Goal: Task Accomplishment & Management: Manage account settings

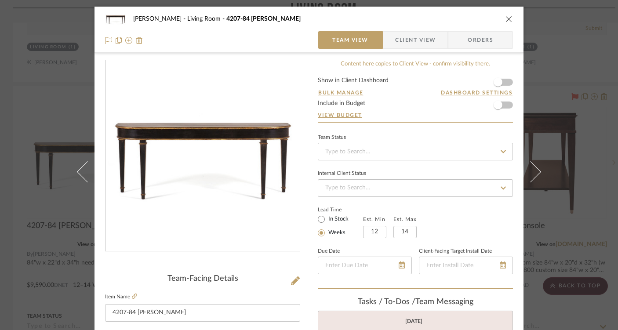
click at [506, 15] on icon "close" at bounding box center [509, 18] width 7 height 7
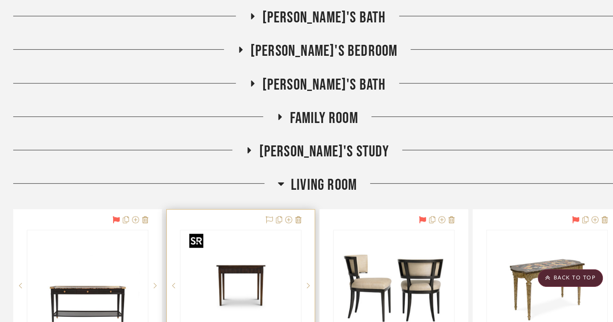
scroll to position [397, 0]
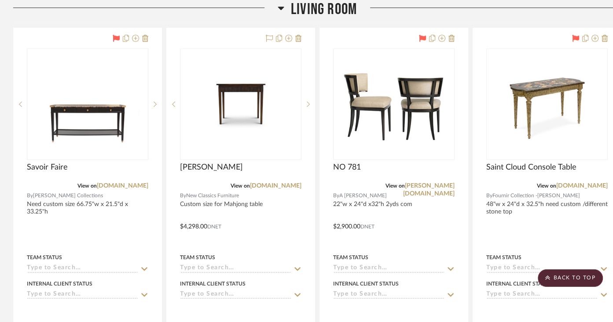
scroll to position [579, 0]
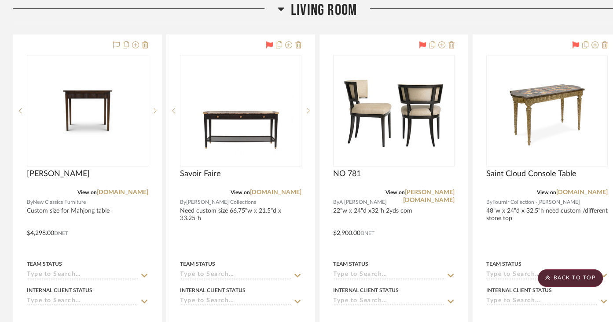
drag, startPoint x: 234, startPoint y: 40, endPoint x: 256, endPoint y: 34, distance: 23.6
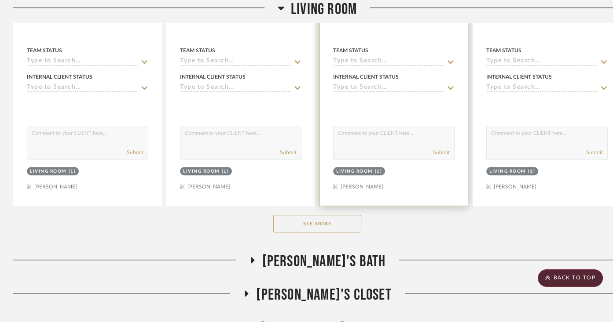
scroll to position [804, 0]
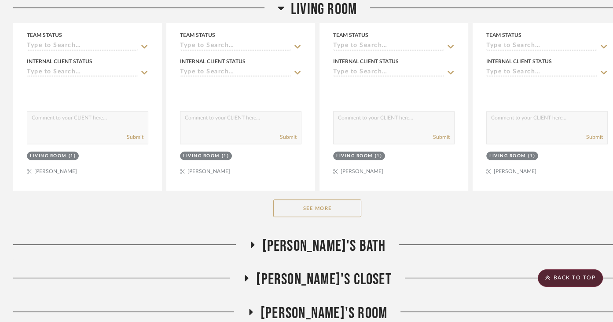
click at [324, 211] on button "See More" at bounding box center [317, 209] width 88 height 18
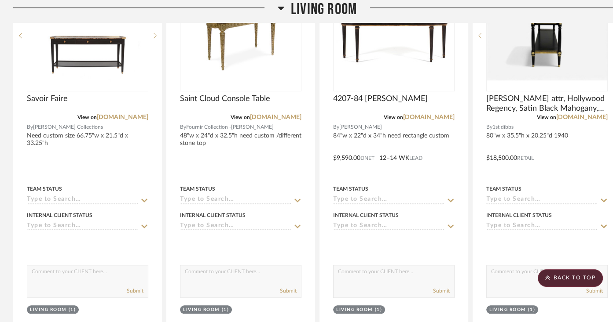
scroll to position [530, 0]
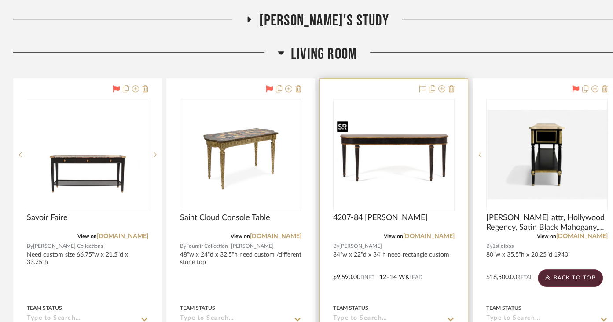
click at [402, 174] on img "0" at bounding box center [394, 155] width 120 height 74
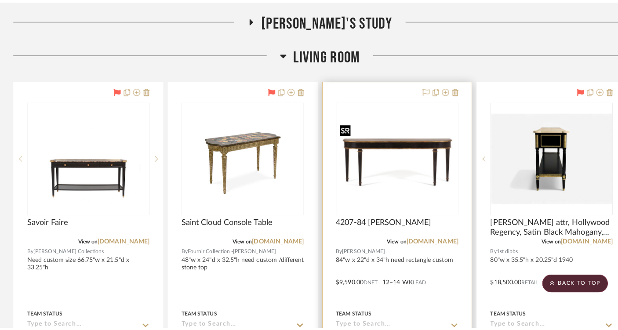
scroll to position [0, 0]
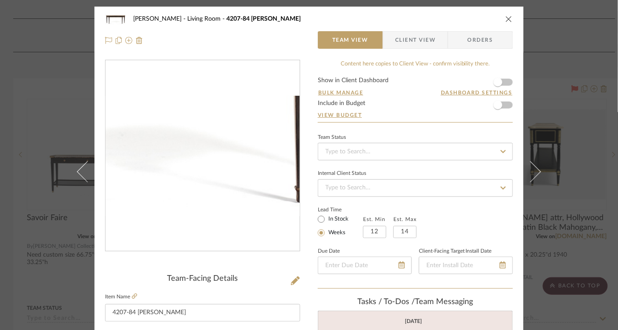
click at [227, 183] on img "0" at bounding box center [203, 156] width 194 height 120
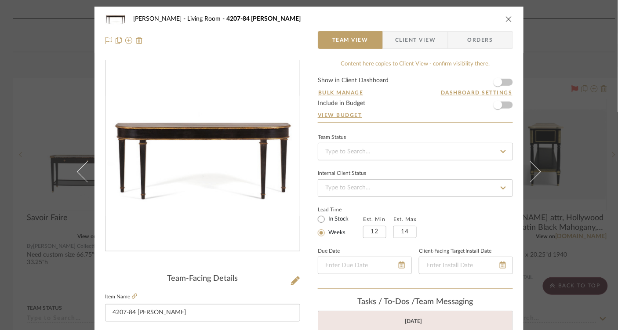
click at [506, 19] on icon "close" at bounding box center [509, 18] width 7 height 7
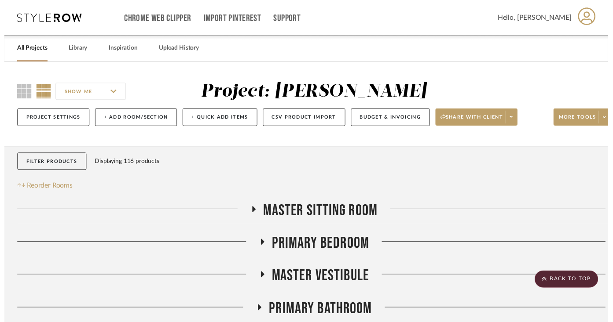
scroll to position [530, 0]
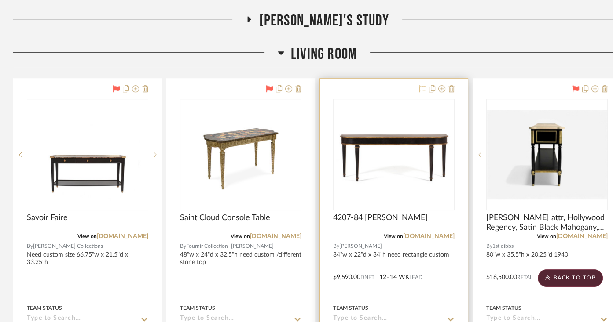
click at [422, 91] on icon at bounding box center [422, 88] width 7 height 7
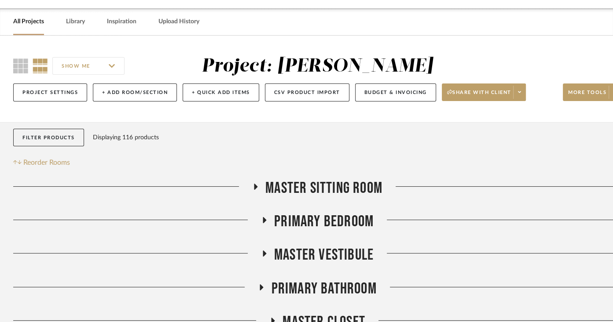
scroll to position [0, 0]
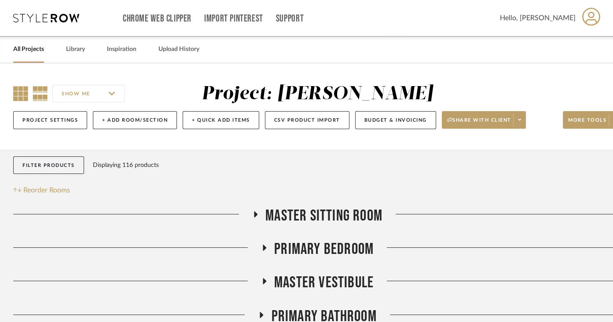
click at [21, 92] on icon at bounding box center [20, 93] width 15 height 15
click at [33, 50] on link "All Projects" at bounding box center [28, 50] width 31 height 12
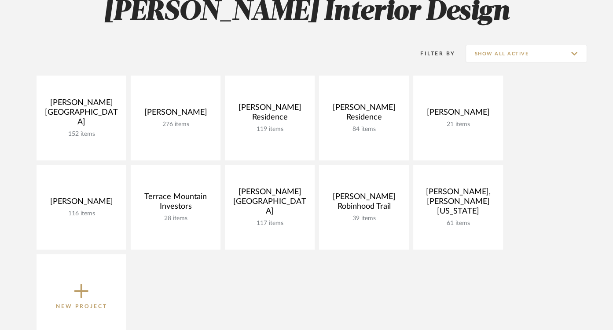
scroll to position [147, 0]
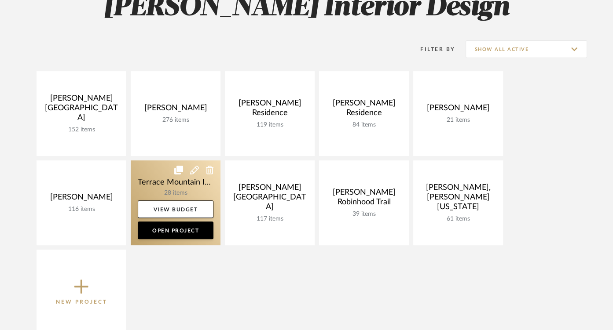
click at [178, 178] on link at bounding box center [176, 203] width 90 height 85
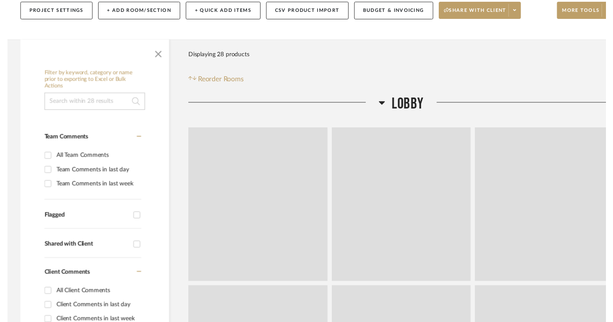
scroll to position [14, 0]
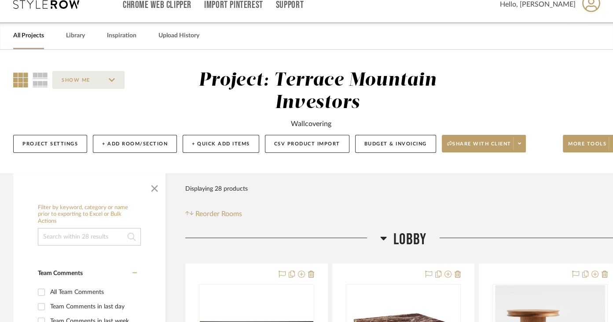
click at [157, 171] on div "SHOW ME Project: Terrace Mountain Investors Wallcovering Project Settings + Add…" at bounding box center [316, 112] width 633 height 124
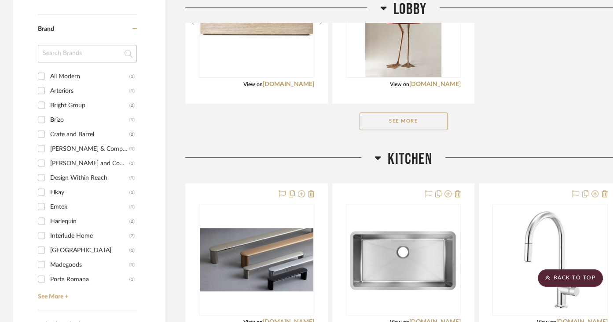
scroll to position [660, 0]
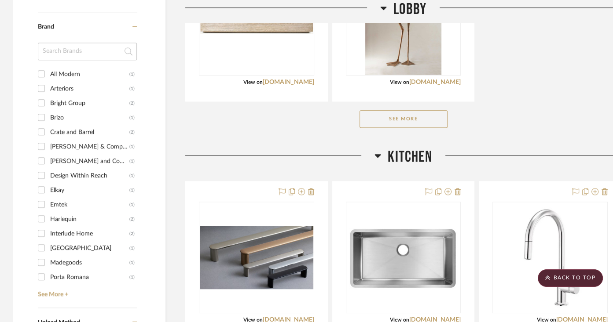
click at [386, 118] on button "See More" at bounding box center [403, 119] width 88 height 18
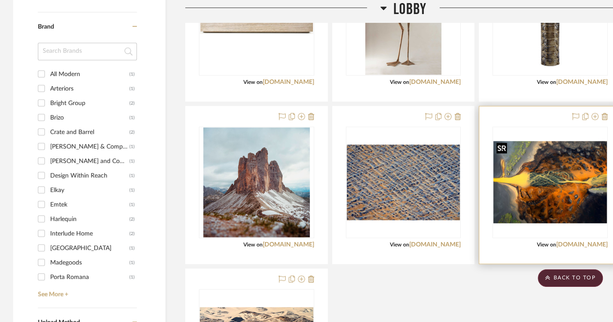
click at [555, 190] on img "0" at bounding box center [549, 182] width 113 height 82
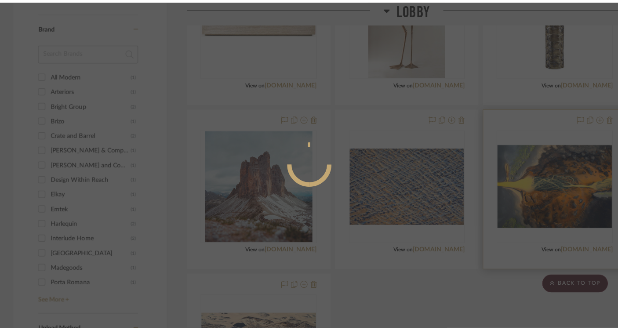
scroll to position [0, 0]
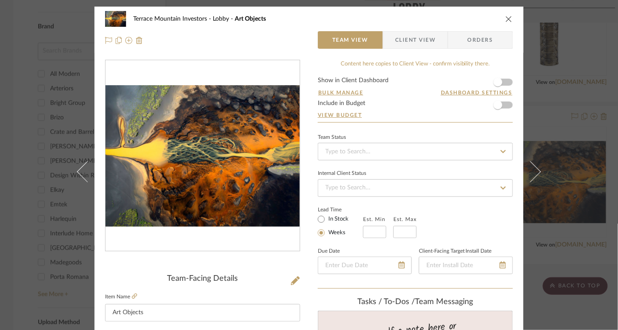
click at [507, 20] on icon "close" at bounding box center [509, 18] width 7 height 7
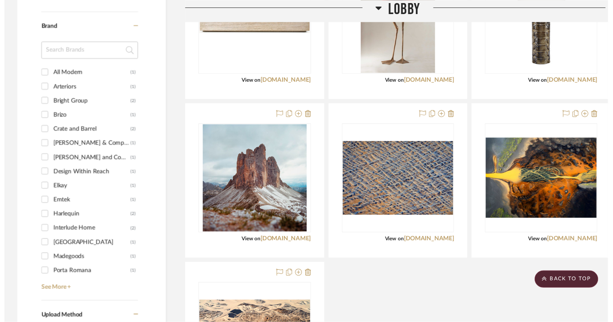
scroll to position [660, 0]
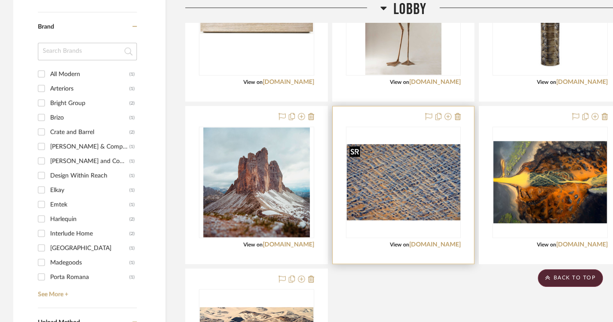
click at [418, 193] on div at bounding box center [403, 183] width 115 height 112
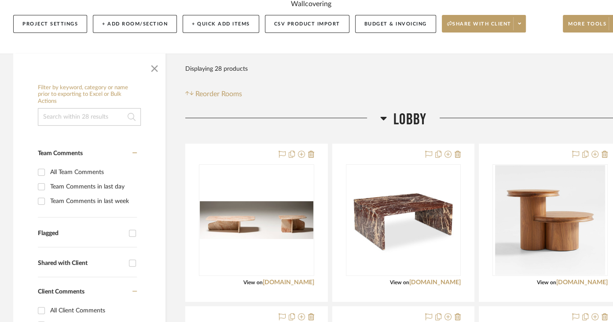
scroll to position [136, 0]
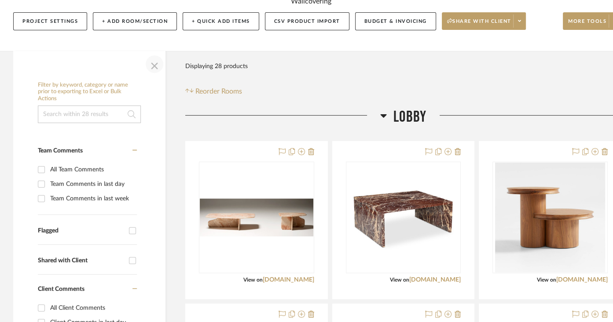
click at [154, 66] on span "button" at bounding box center [154, 64] width 21 height 21
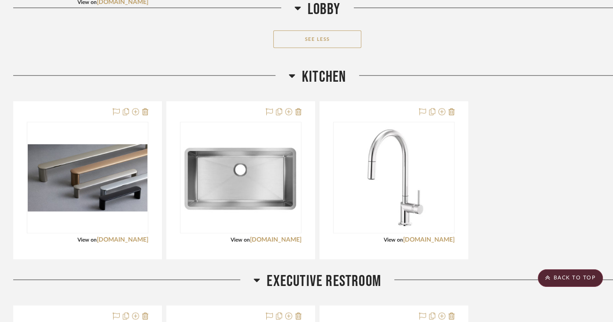
scroll to position [902, 0]
click at [291, 75] on icon at bounding box center [292, 77] width 6 height 4
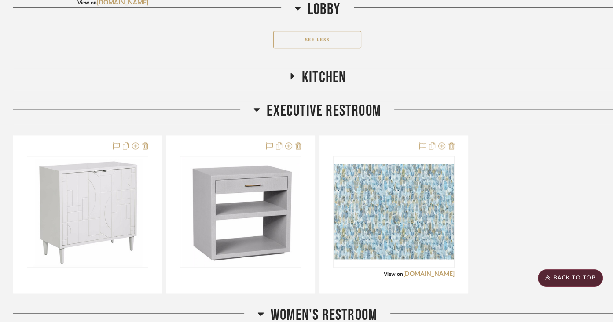
click at [256, 108] on icon at bounding box center [257, 110] width 6 height 4
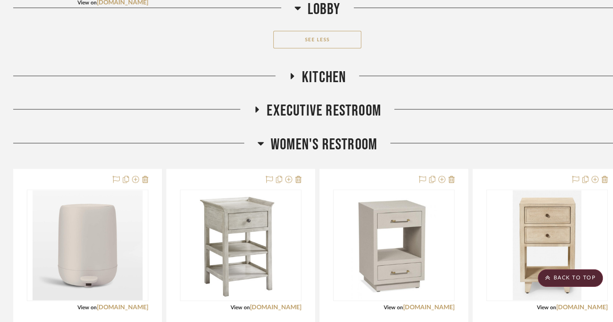
click at [259, 144] on icon at bounding box center [260, 143] width 7 height 11
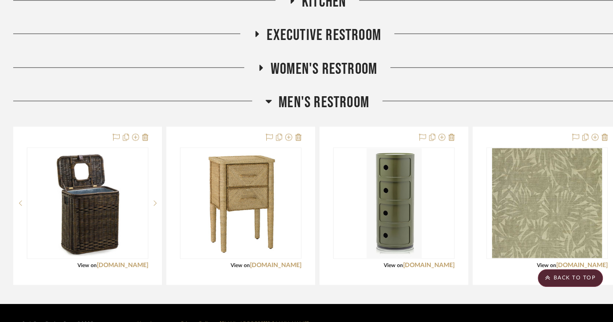
scroll to position [979, 0]
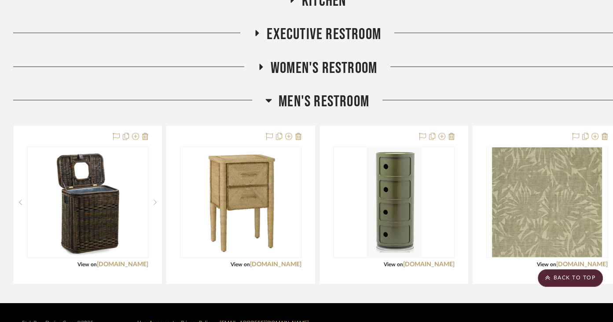
click at [267, 97] on icon at bounding box center [268, 100] width 7 height 11
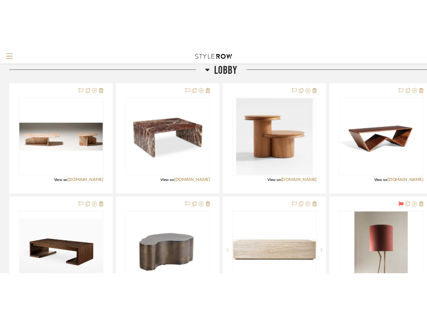
scroll to position [209, 0]
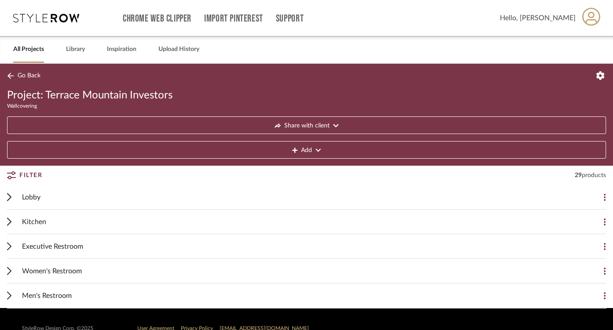
scroll to position [17, 0]
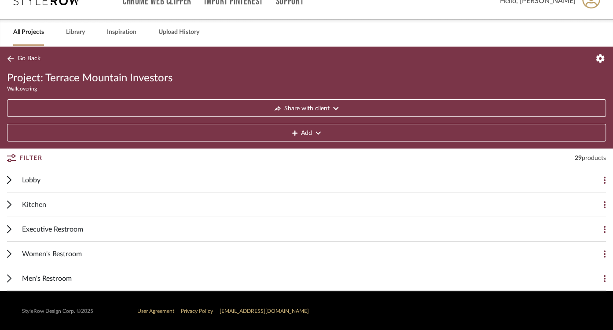
click at [41, 181] on div "Lobby" at bounding box center [299, 180] width 555 height 24
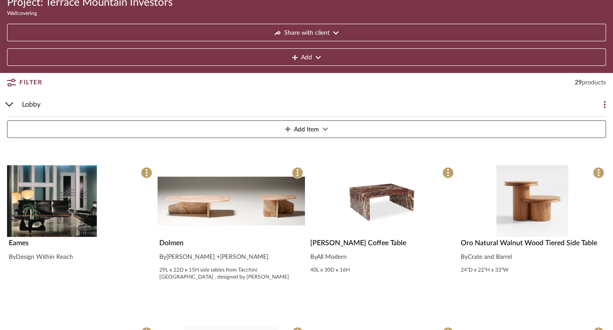
scroll to position [101, 0]
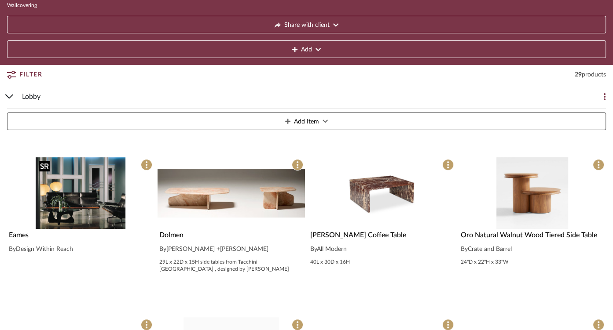
click at [92, 196] on img "0" at bounding box center [81, 193] width 90 height 72
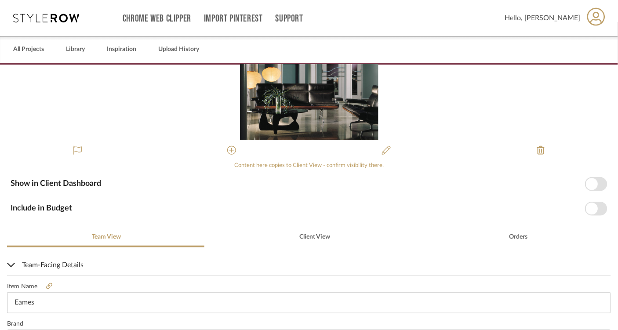
scroll to position [56, 0]
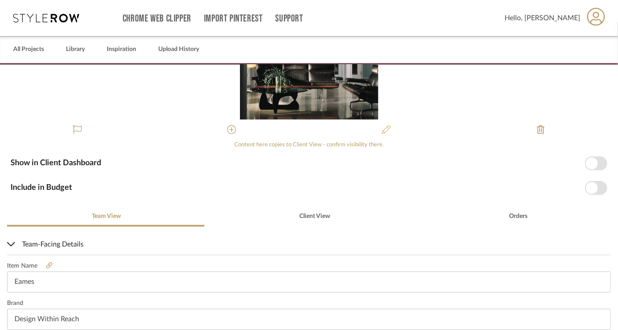
click at [384, 131] on icon at bounding box center [386, 129] width 9 height 9
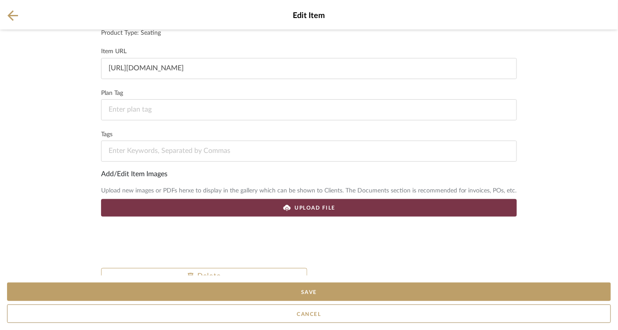
scroll to position [121, 0]
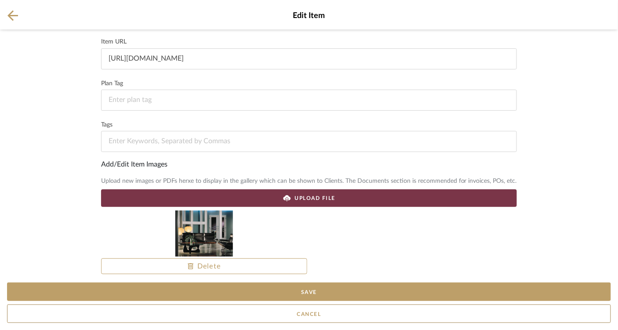
click at [305, 198] on span "UPLOAD FILE" at bounding box center [315, 198] width 41 height 8
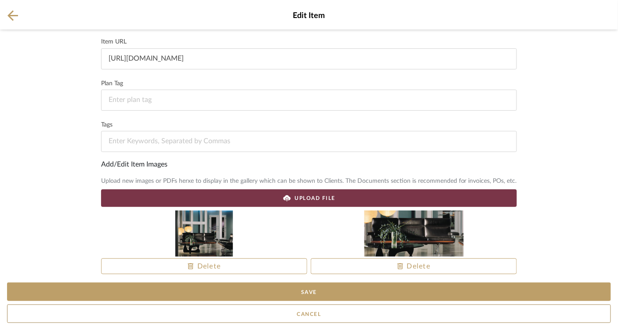
drag, startPoint x: 390, startPoint y: 220, endPoint x: 168, endPoint y: 230, distance: 221.9
click at [168, 211] on div "Delete Delete" at bounding box center [309, 211] width 416 height 0
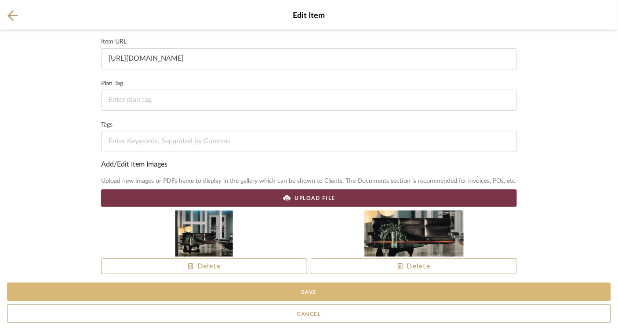
click at [312, 293] on button "Save" at bounding box center [309, 292] width 604 height 18
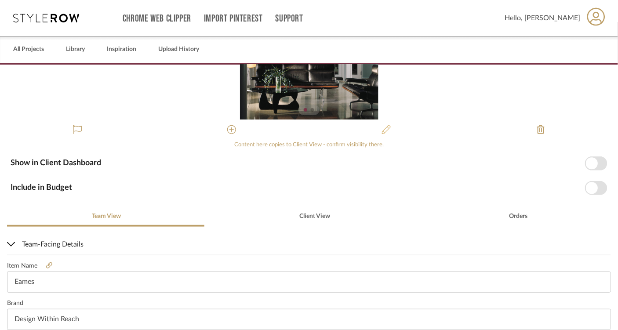
click at [383, 131] on icon at bounding box center [386, 129] width 9 height 9
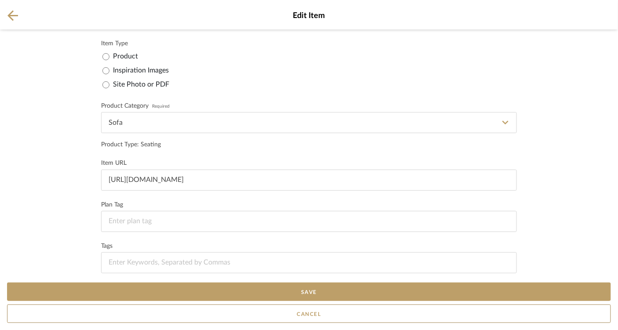
scroll to position [121, 0]
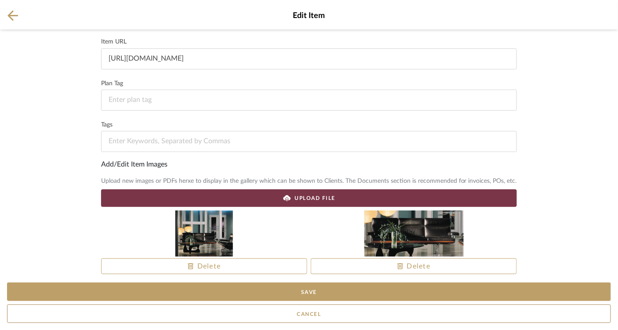
drag, startPoint x: 409, startPoint y: 236, endPoint x: 161, endPoint y: 249, distance: 248.8
click at [161, 211] on div "Delete Delete" at bounding box center [309, 211] width 416 height 0
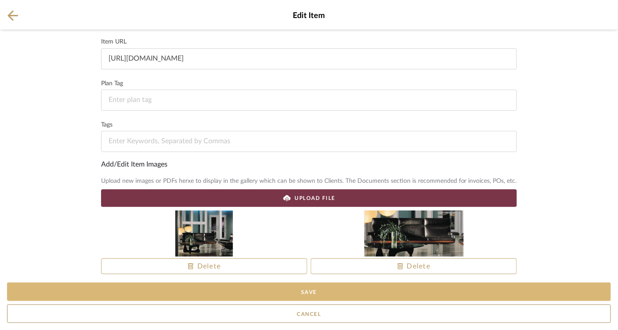
click at [315, 298] on button "Save" at bounding box center [309, 292] width 604 height 18
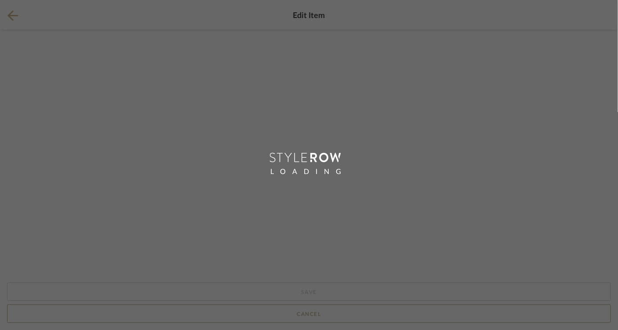
scroll to position [0, 0]
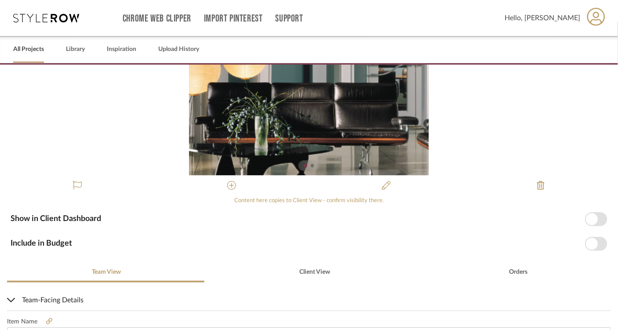
click at [36, 51] on link "All Projects" at bounding box center [28, 50] width 31 height 12
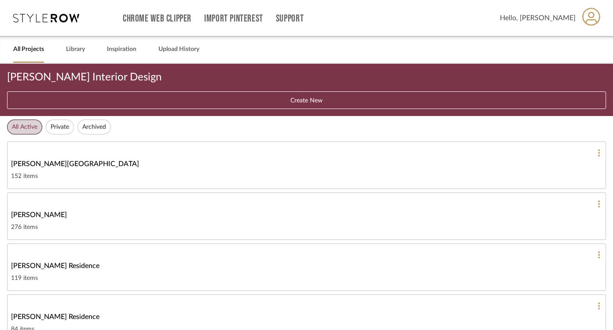
click at [37, 49] on link "All Projects" at bounding box center [28, 50] width 31 height 12
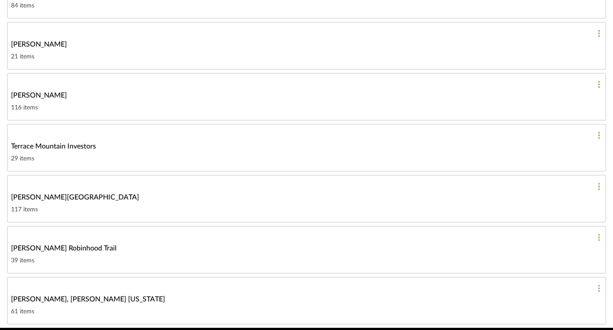
scroll to position [353, 0]
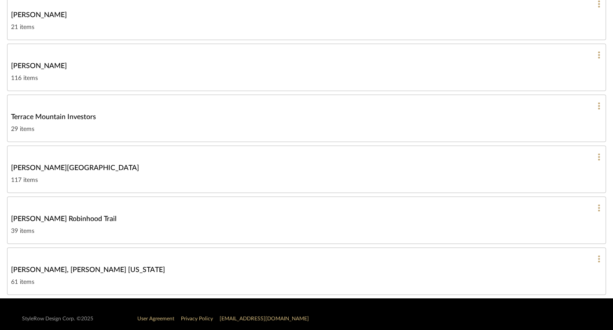
click at [43, 115] on span "Terrace Mountain Investors" at bounding box center [53, 117] width 85 height 11
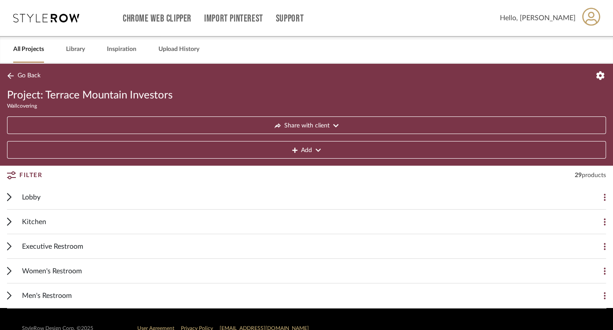
click at [34, 198] on span "Lobby" at bounding box center [31, 197] width 18 height 11
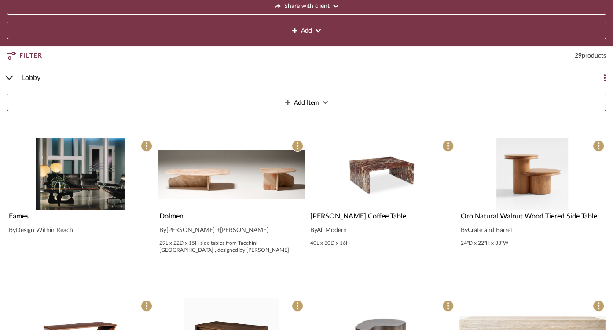
scroll to position [121, 0]
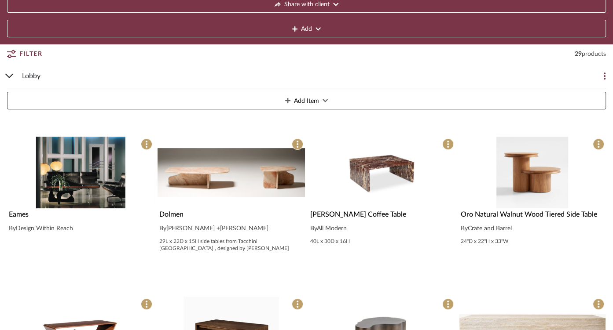
click at [228, 181] on img "0" at bounding box center [230, 173] width 147 height 72
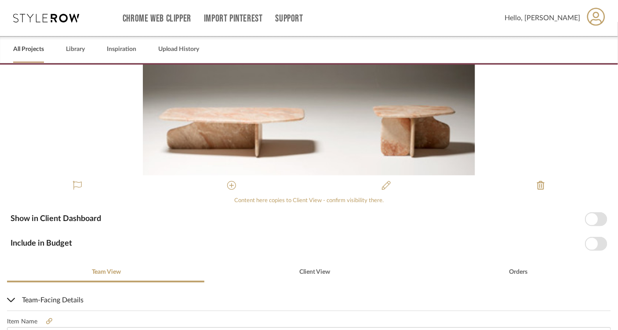
click at [28, 50] on link "All Projects" at bounding box center [28, 50] width 31 height 12
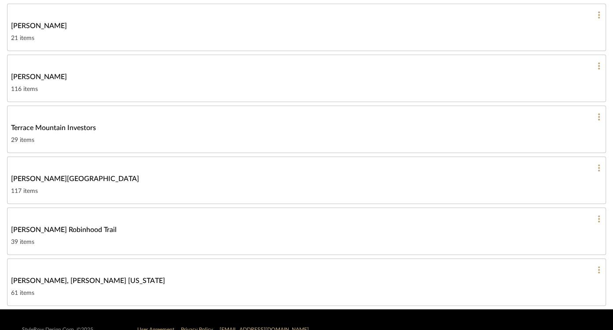
scroll to position [353, 0]
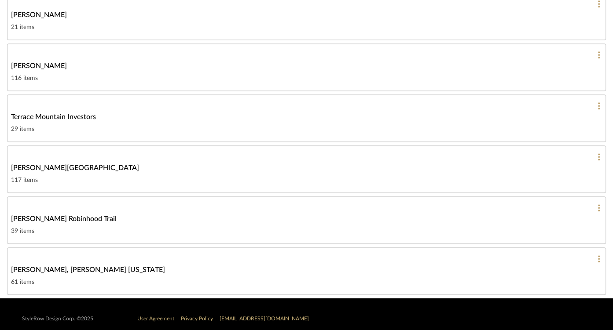
click at [52, 112] on span "Terrace Mountain Investors" at bounding box center [53, 117] width 85 height 11
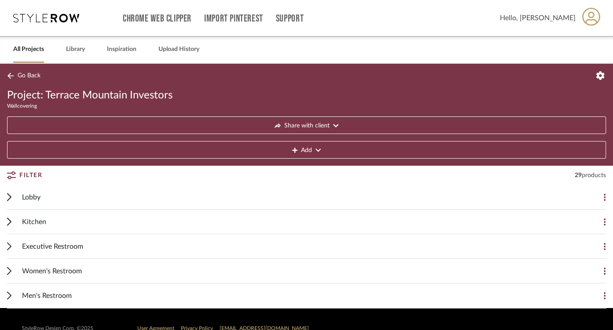
click at [34, 198] on span "Lobby" at bounding box center [31, 197] width 18 height 11
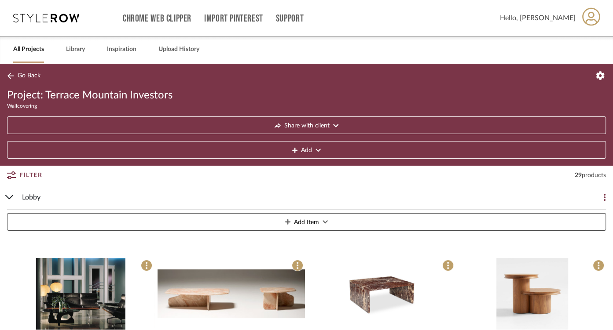
click at [29, 75] on span "Go Back" at bounding box center [29, 75] width 23 height 7
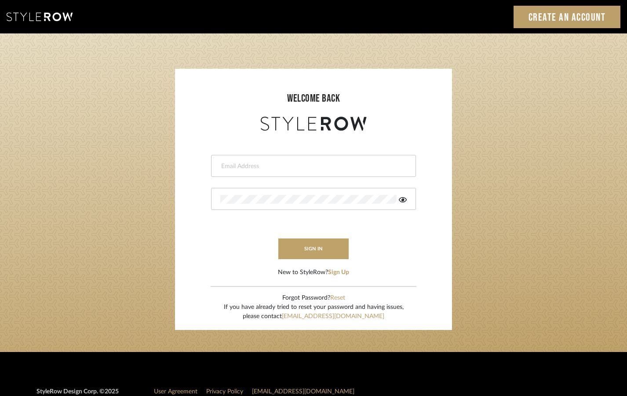
type input "Cheri@ceid.net"
drag, startPoint x: 0, startPoint y: 0, endPoint x: 271, endPoint y: 165, distance: 317.4
click at [271, 165] on input "Cheri@ceid.net" at bounding box center [312, 166] width 184 height 9
click at [232, 261] on form "Cheri@ceid.net sign in New to StyleRow? Sign Up" at bounding box center [313, 205] width 259 height 144
type input "cheri@ceid.net"
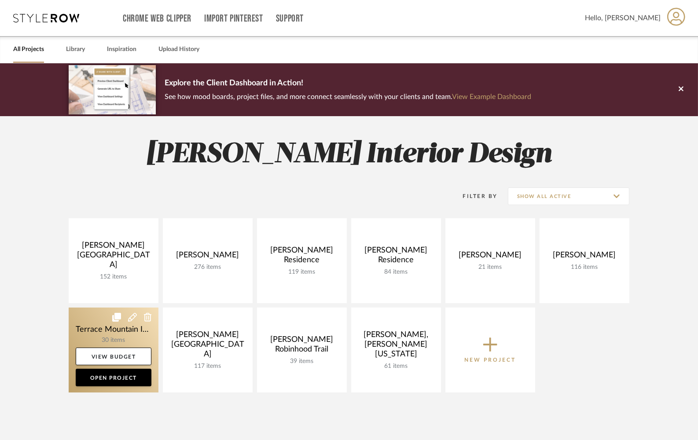
click at [142, 335] on link at bounding box center [114, 349] width 90 height 85
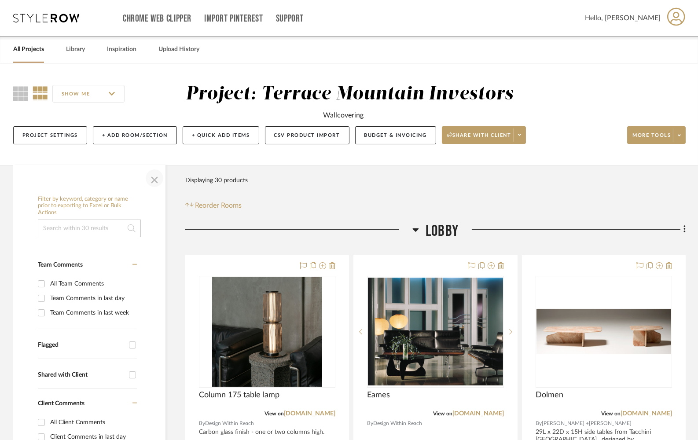
click at [155, 181] on span "button" at bounding box center [154, 178] width 21 height 21
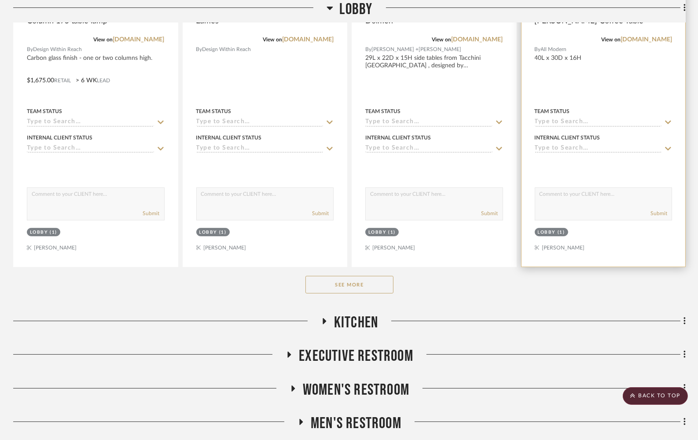
scroll to position [375, 0]
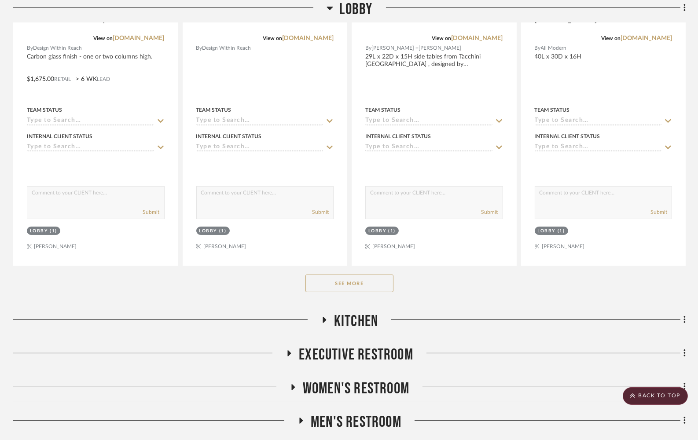
click at [345, 282] on button "See More" at bounding box center [349, 283] width 88 height 18
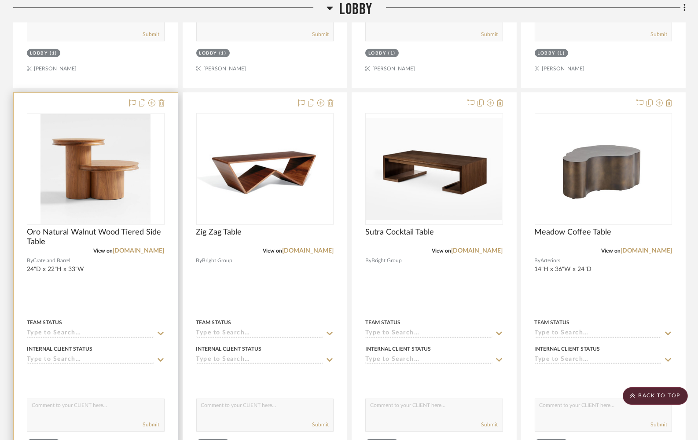
scroll to position [555, 0]
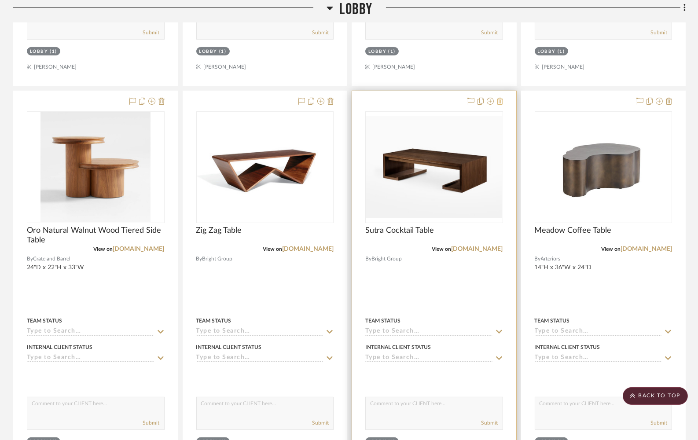
click at [500, 102] on icon at bounding box center [500, 101] width 6 height 7
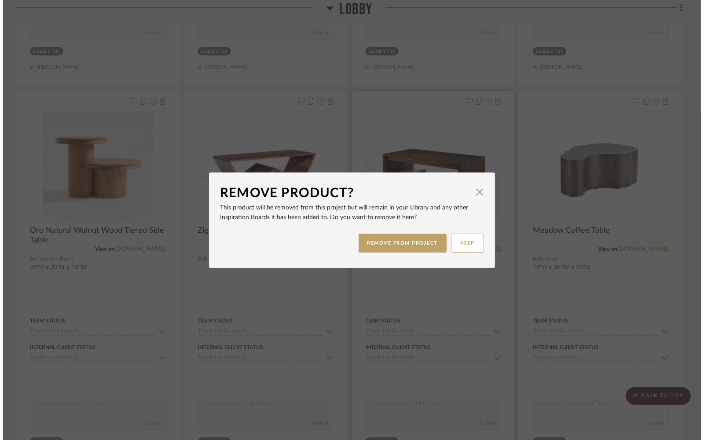
scroll to position [0, 0]
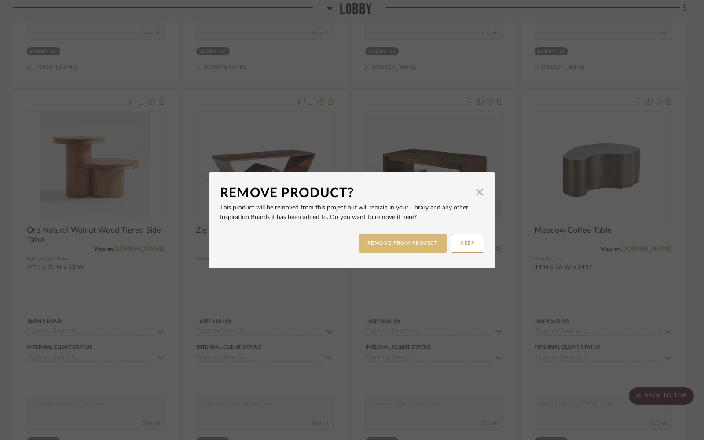
click at [400, 241] on button "REMOVE FROM PROJECT" at bounding box center [402, 243] width 88 height 19
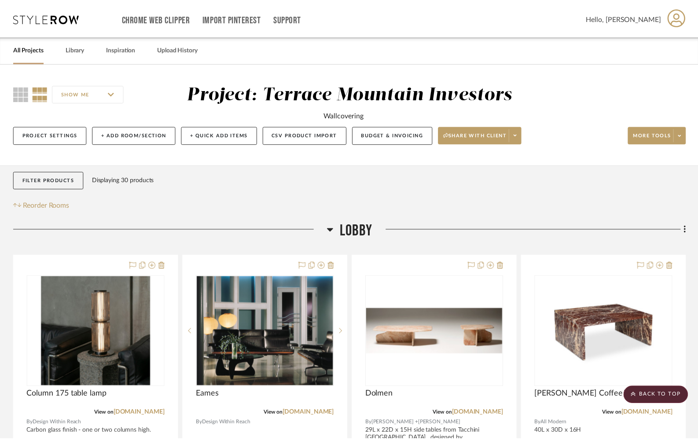
scroll to position [555, 0]
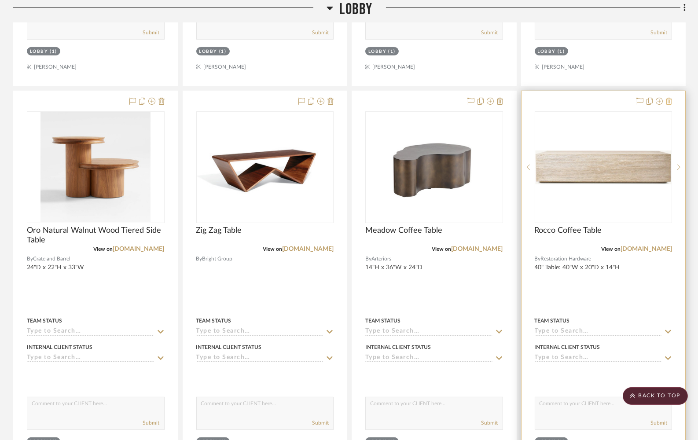
click at [669, 100] on icon at bounding box center [668, 101] width 6 height 7
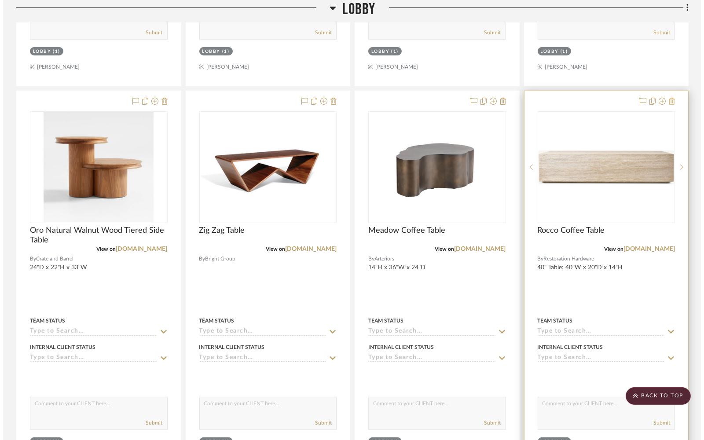
scroll to position [0, 0]
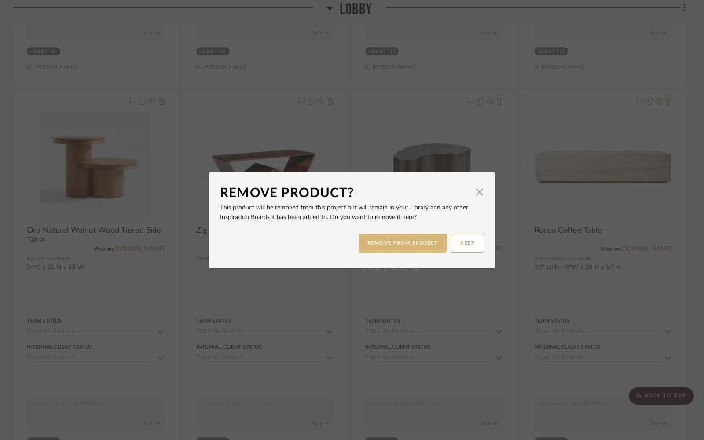
click at [409, 248] on button "REMOVE FROM PROJECT" at bounding box center [402, 243] width 88 height 19
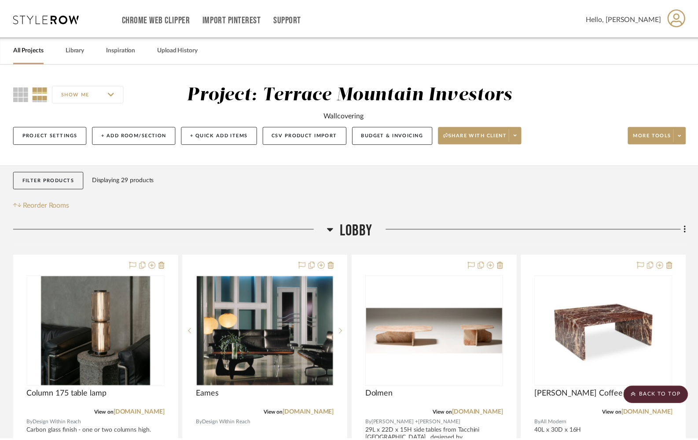
scroll to position [555, 0]
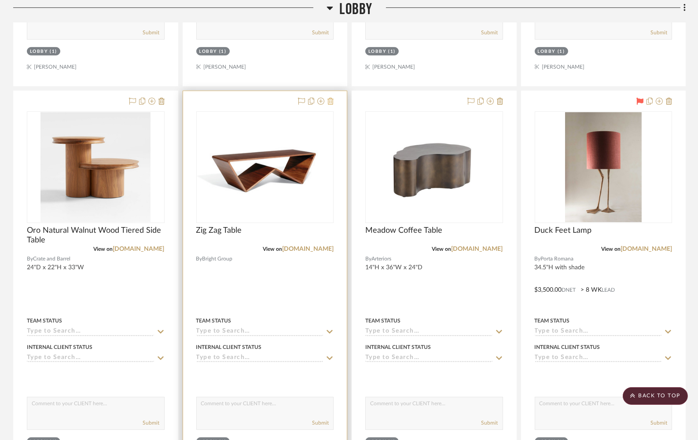
click at [329, 102] on icon at bounding box center [330, 101] width 6 height 7
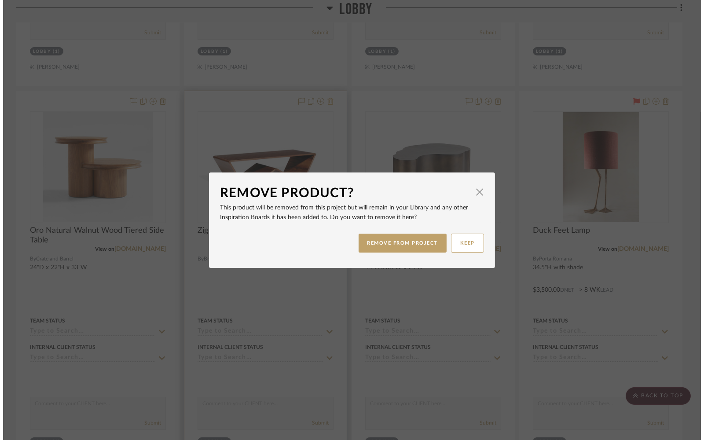
scroll to position [0, 0]
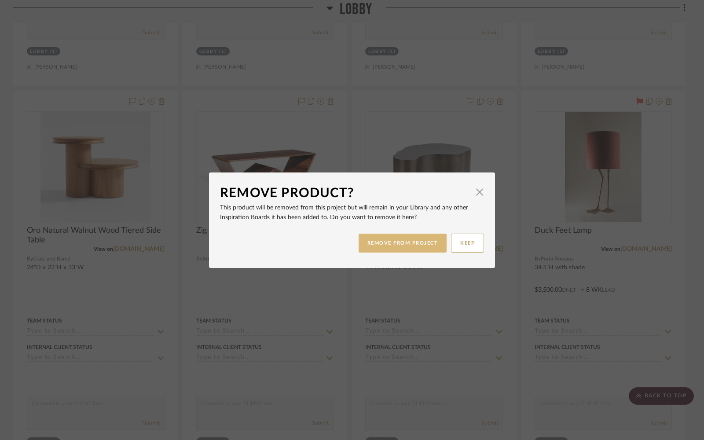
click at [376, 243] on button "REMOVE FROM PROJECT" at bounding box center [402, 243] width 88 height 19
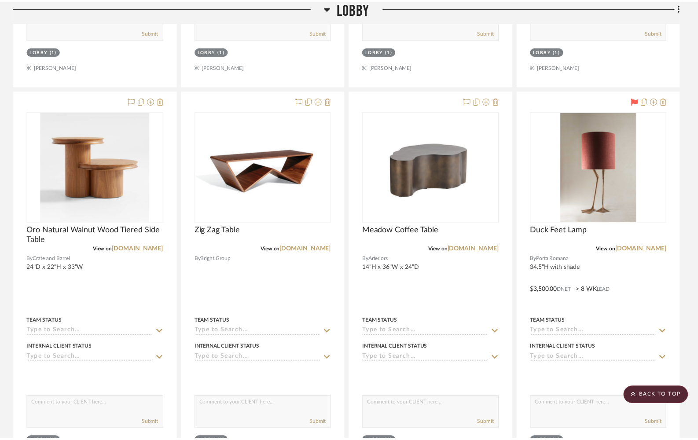
scroll to position [555, 0]
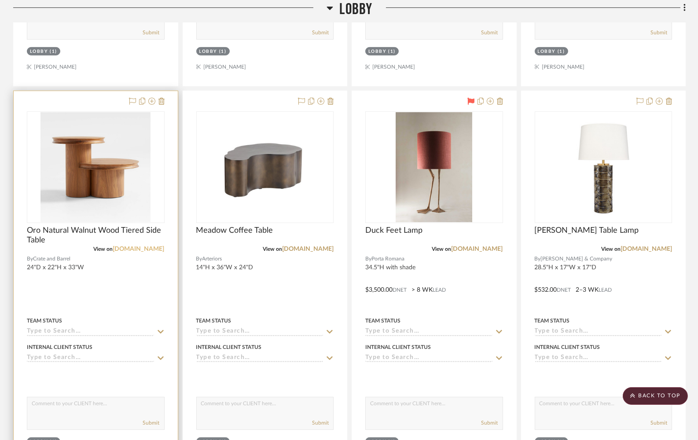
click at [142, 248] on link "[DOMAIN_NAME]" at bounding box center [138, 249] width 51 height 6
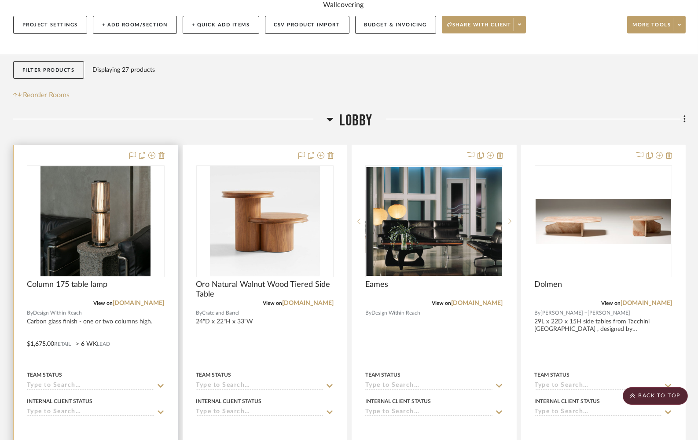
scroll to position [102, 0]
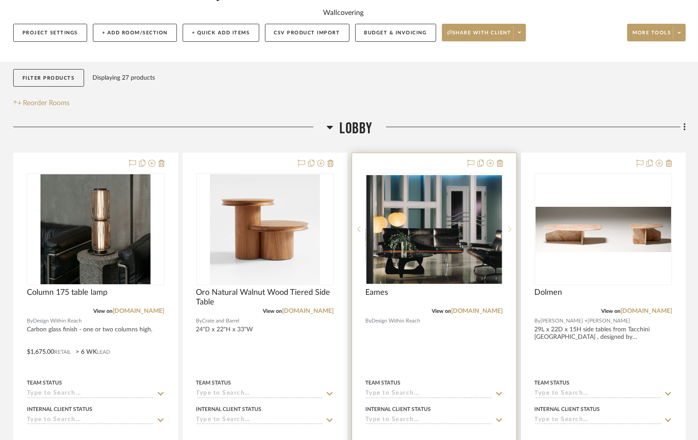
click at [511, 229] on sr-next-btn at bounding box center [509, 229] width 13 height 6
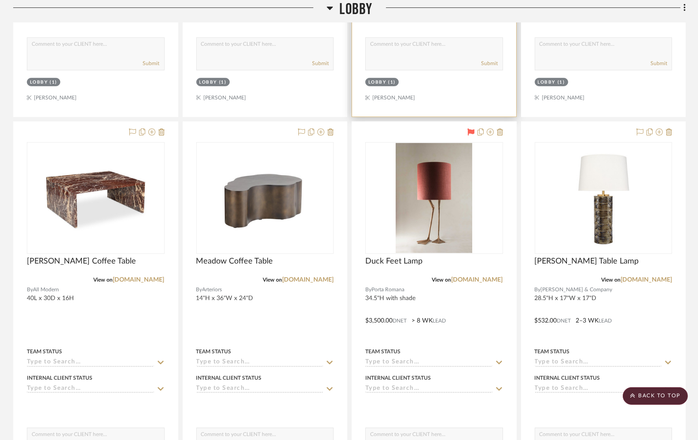
scroll to position [525, 0]
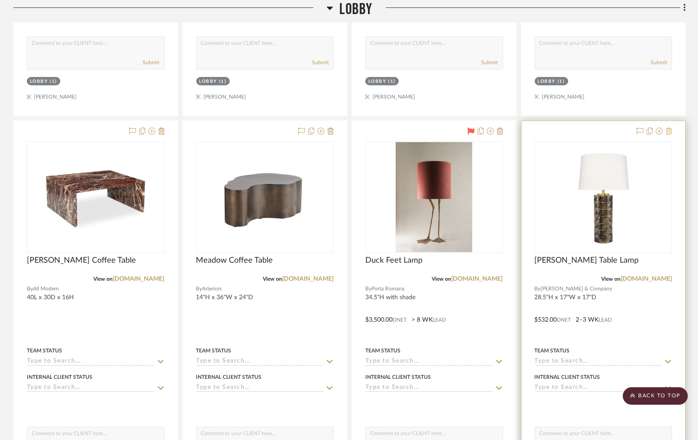
click at [671, 131] on icon at bounding box center [668, 131] width 6 height 7
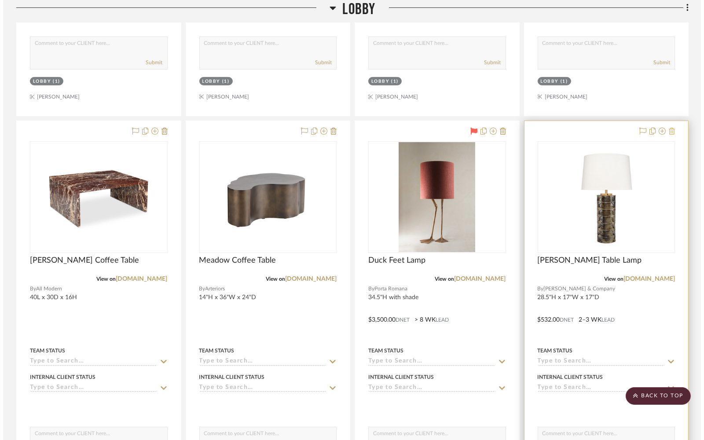
scroll to position [0, 0]
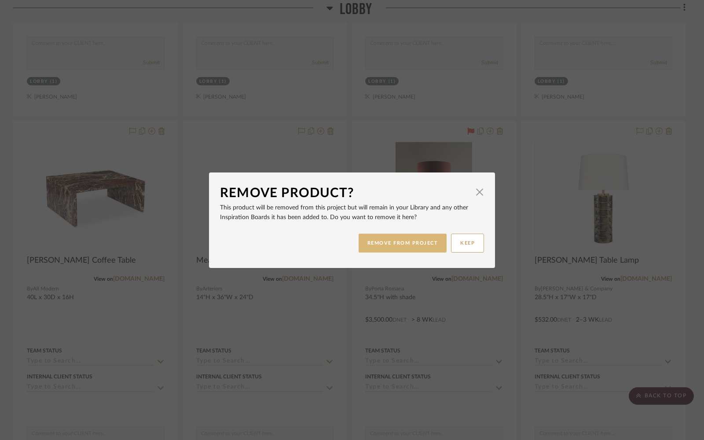
click at [424, 239] on button "REMOVE FROM PROJECT" at bounding box center [402, 243] width 88 height 19
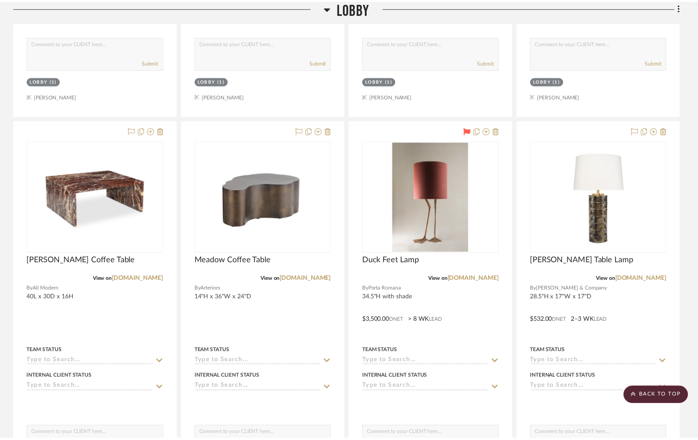
scroll to position [525, 0]
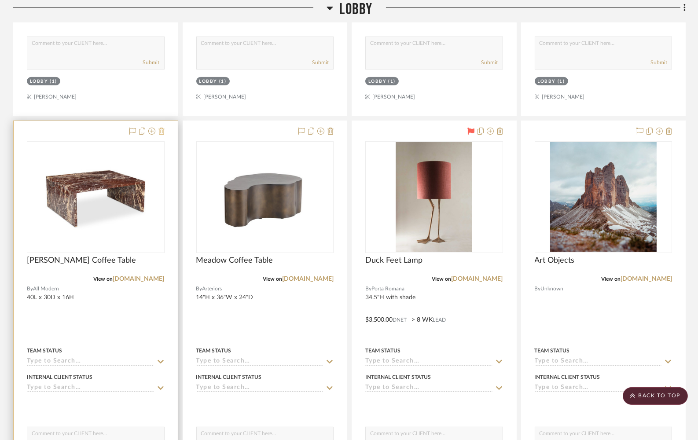
click at [164, 129] on icon at bounding box center [161, 131] width 6 height 7
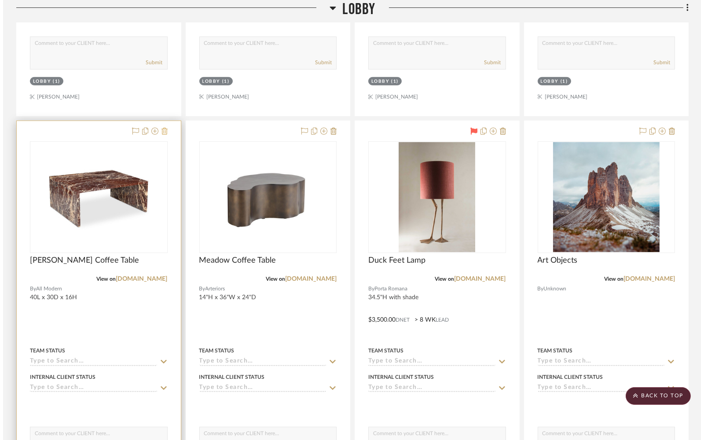
scroll to position [0, 0]
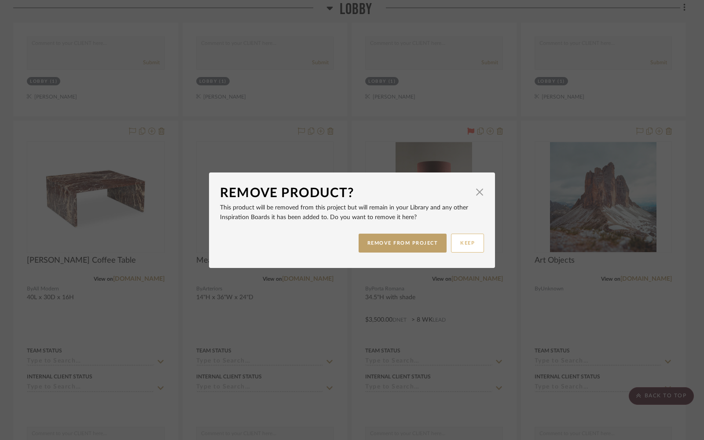
click at [465, 242] on button "KEEP" at bounding box center [467, 243] width 33 height 19
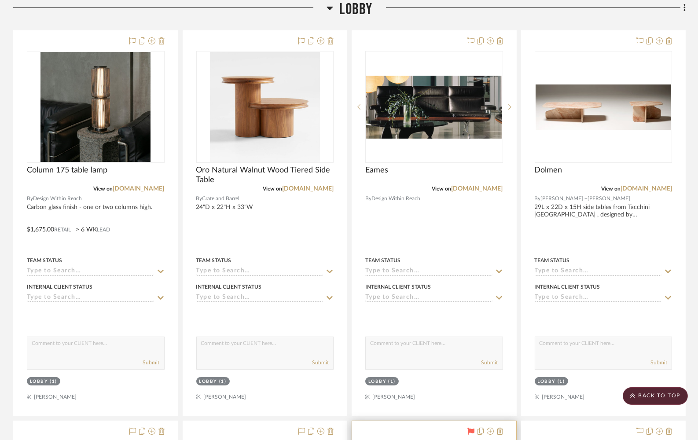
scroll to position [216, 0]
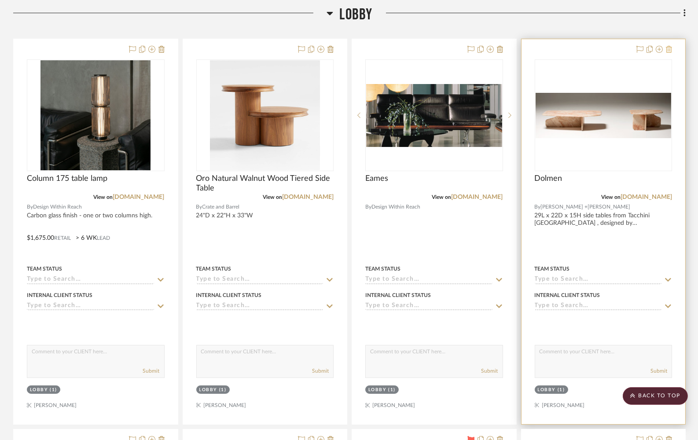
click at [669, 50] on icon at bounding box center [668, 49] width 6 height 7
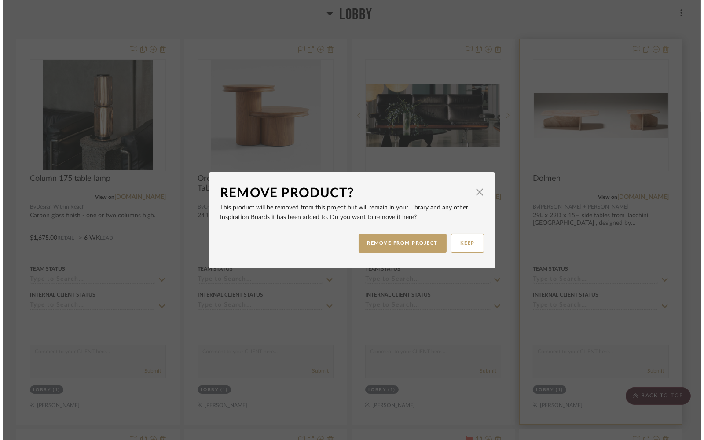
scroll to position [0, 0]
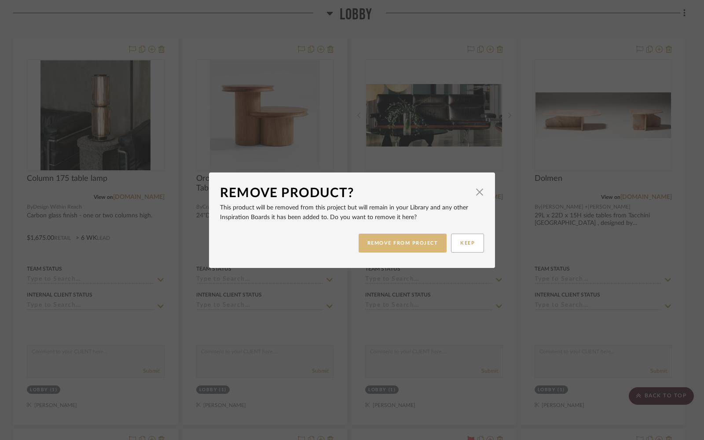
click at [422, 245] on button "REMOVE FROM PROJECT" at bounding box center [402, 243] width 88 height 19
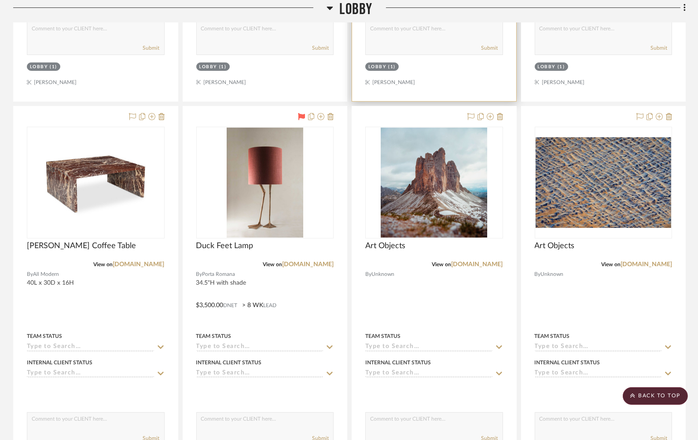
scroll to position [542, 0]
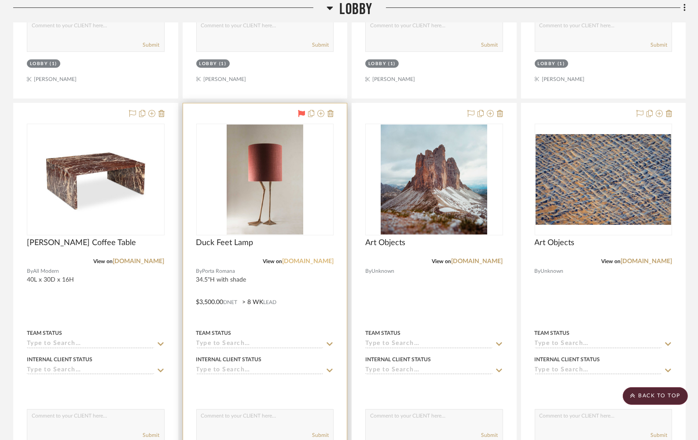
click at [322, 263] on link "[DOMAIN_NAME]" at bounding box center [307, 261] width 51 height 6
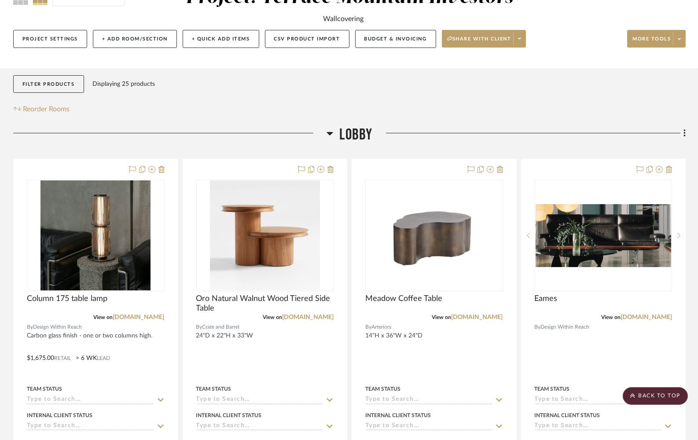
scroll to position [95, 0]
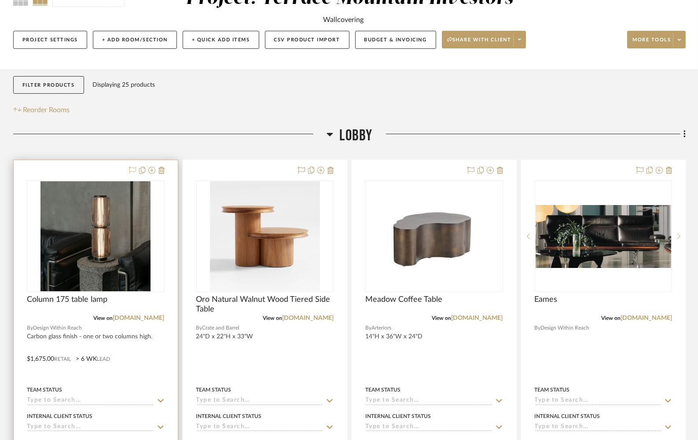
click at [133, 169] on icon at bounding box center [132, 170] width 7 height 7
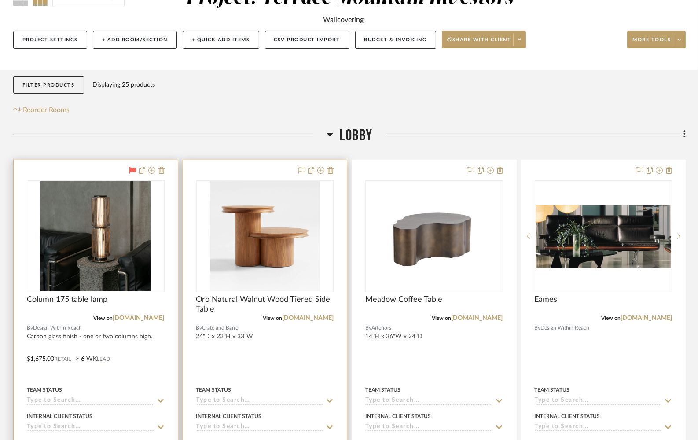
click at [301, 169] on icon at bounding box center [301, 170] width 7 height 7
click at [296, 318] on link "[DOMAIN_NAME]" at bounding box center [307, 318] width 51 height 6
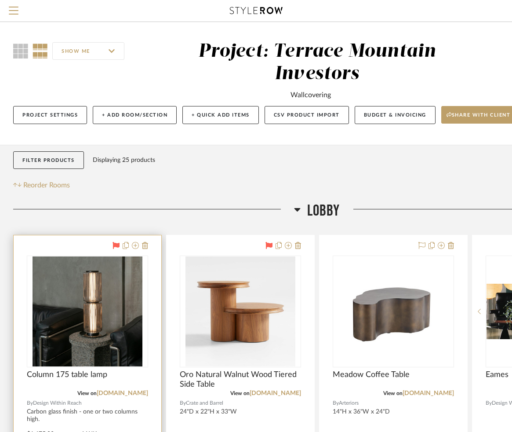
scroll to position [0, 0]
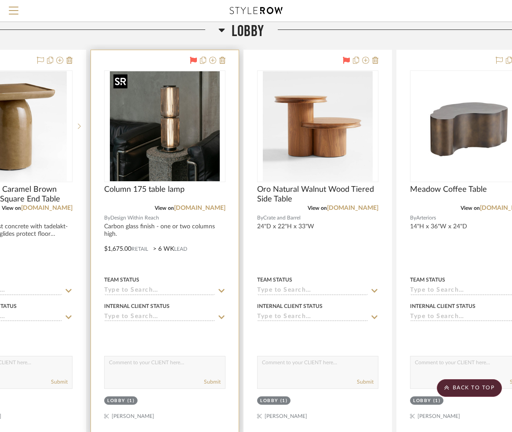
scroll to position [186, 121]
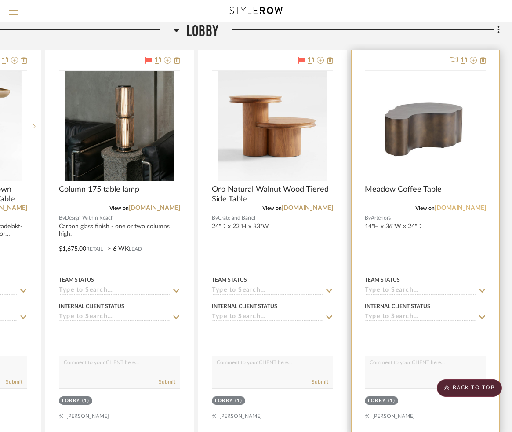
click at [447, 210] on link "[DOMAIN_NAME]" at bounding box center [460, 208] width 51 height 6
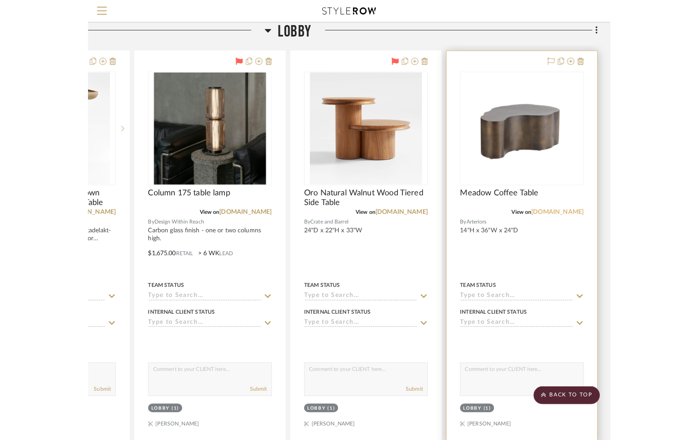
scroll to position [164, 0]
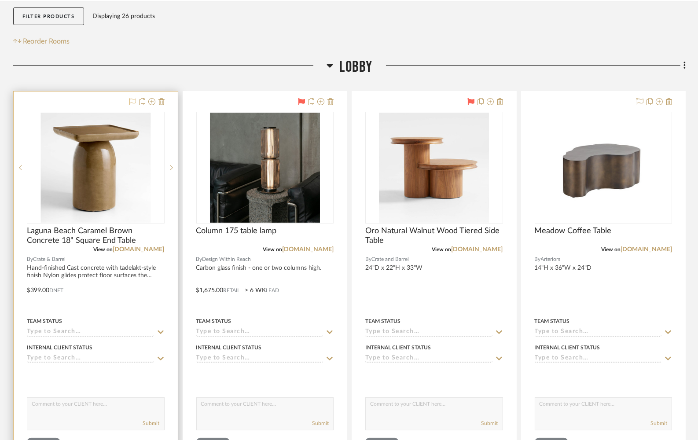
click at [134, 104] on icon at bounding box center [132, 101] width 7 height 7
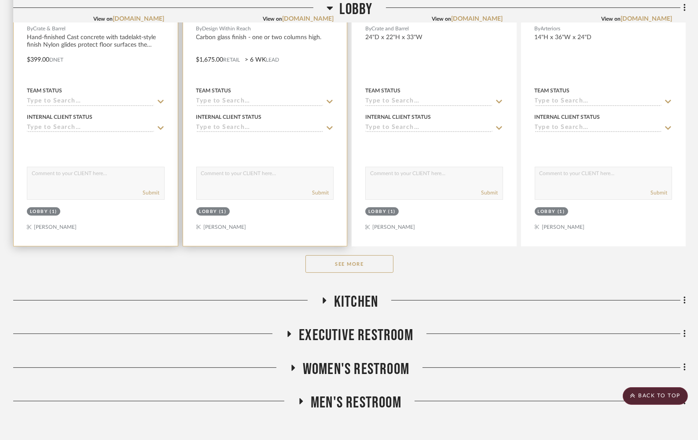
scroll to position [401, 0]
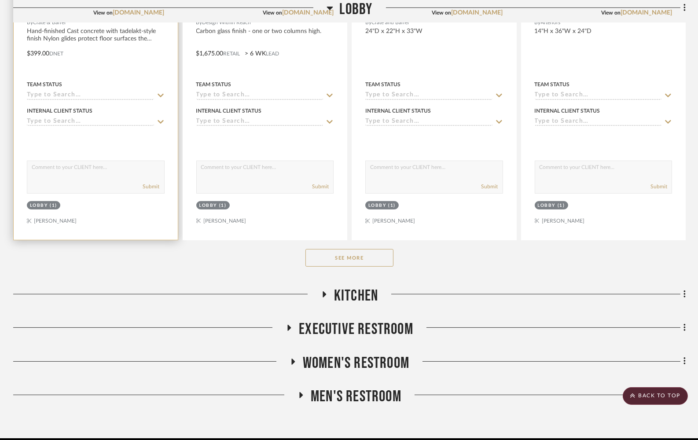
click at [357, 257] on button "See More" at bounding box center [349, 258] width 88 height 18
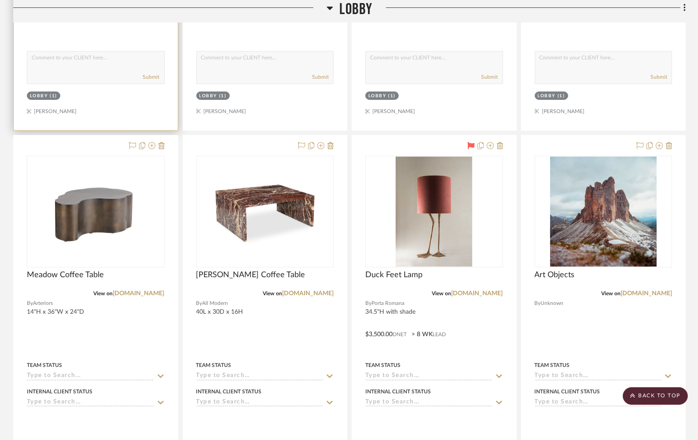
scroll to position [511, 0]
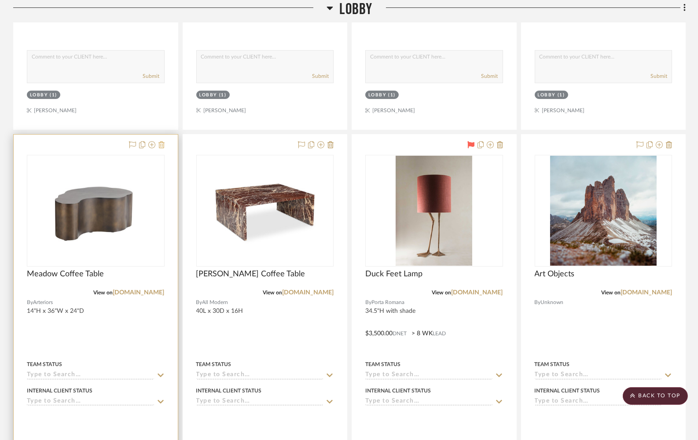
click at [161, 143] on icon at bounding box center [161, 144] width 6 height 7
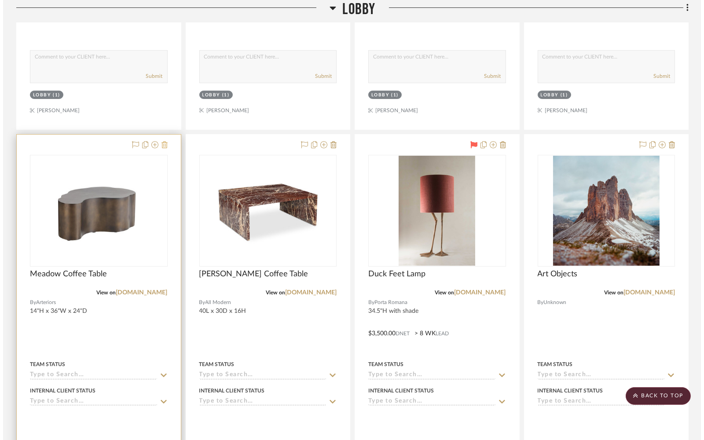
scroll to position [0, 0]
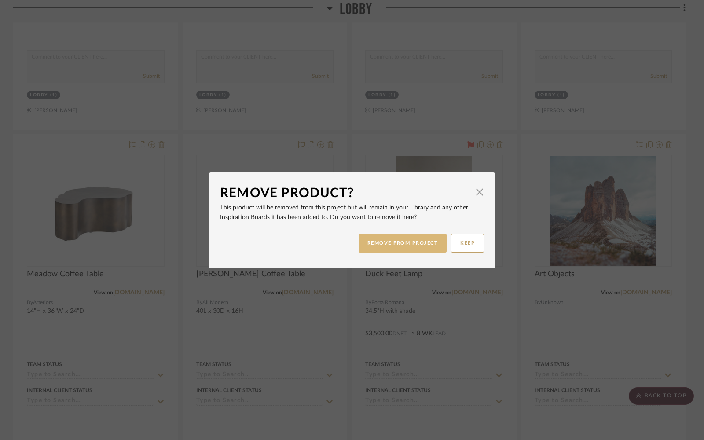
click at [371, 237] on button "REMOVE FROM PROJECT" at bounding box center [402, 243] width 88 height 19
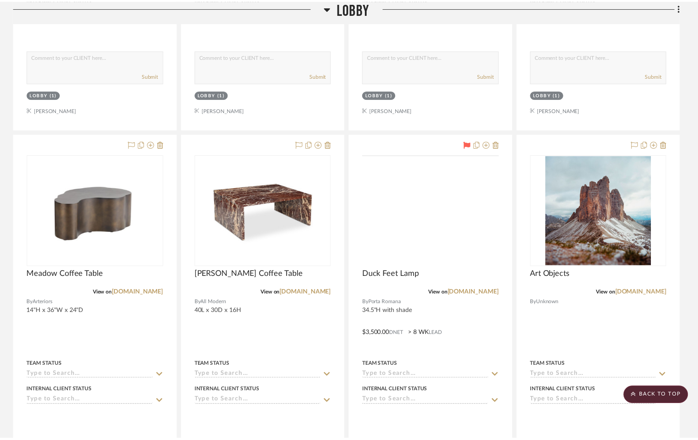
scroll to position [511, 0]
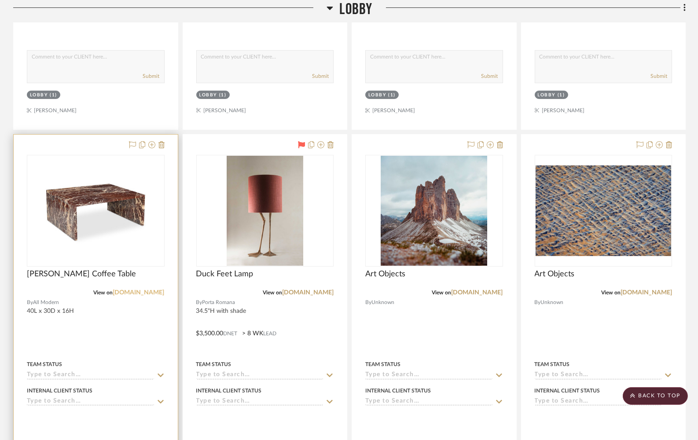
click at [159, 291] on link "[DOMAIN_NAME]" at bounding box center [138, 292] width 51 height 6
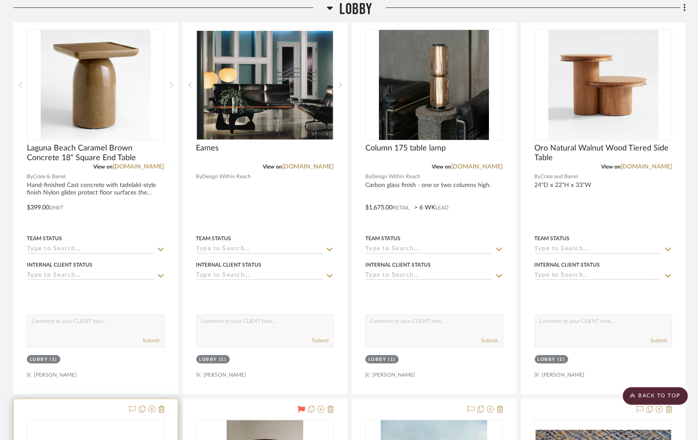
scroll to position [244, 0]
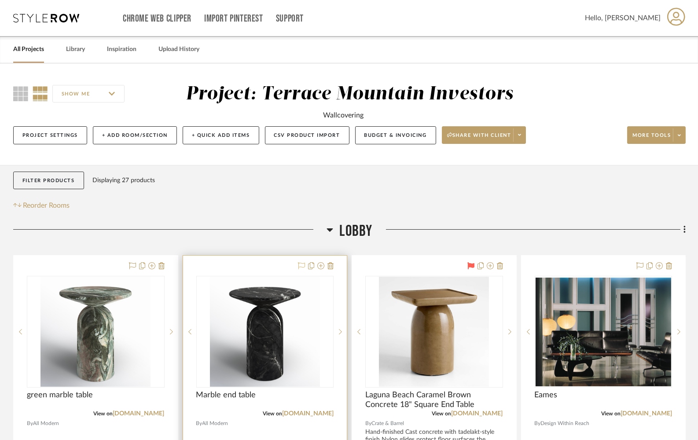
click at [302, 267] on icon at bounding box center [301, 265] width 7 height 7
click at [135, 265] on icon at bounding box center [132, 265] width 7 height 7
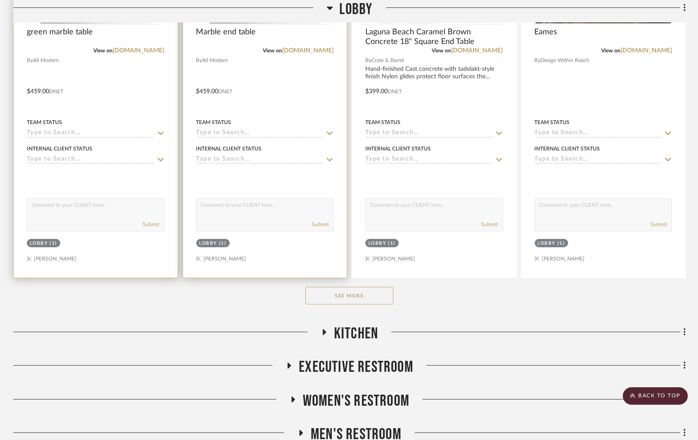
scroll to position [366, 0]
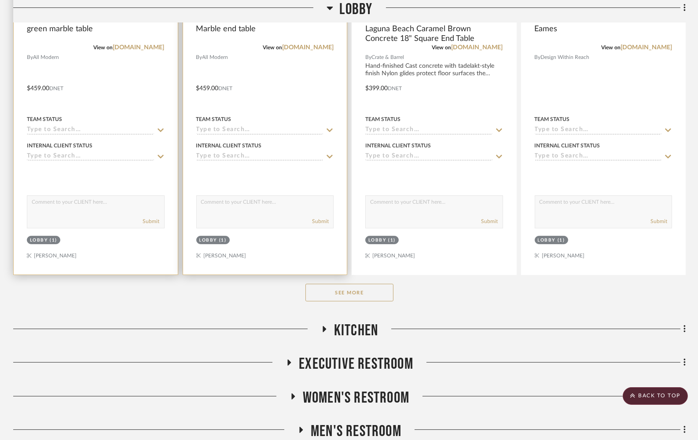
click at [355, 292] on button "See More" at bounding box center [349, 293] width 88 height 18
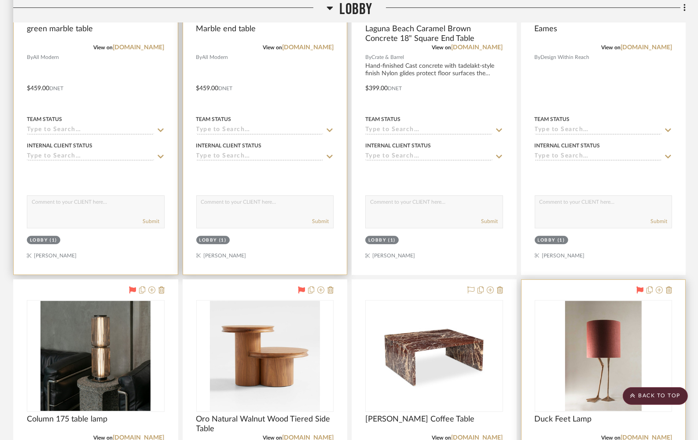
click at [641, 289] on icon at bounding box center [639, 289] width 7 height 7
click at [76, 351] on img "0" at bounding box center [95, 356] width 110 height 110
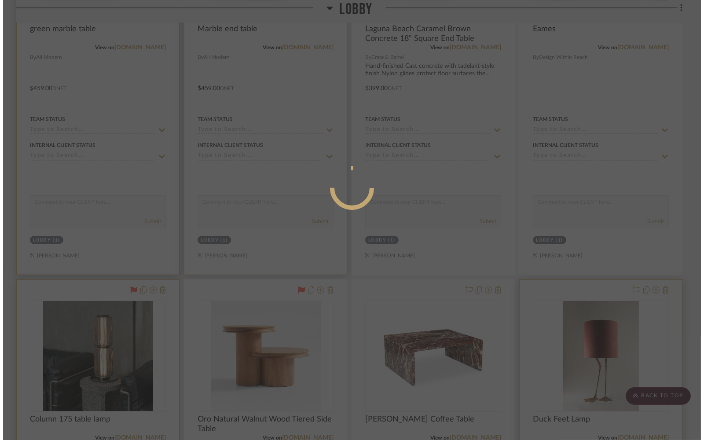
scroll to position [0, 0]
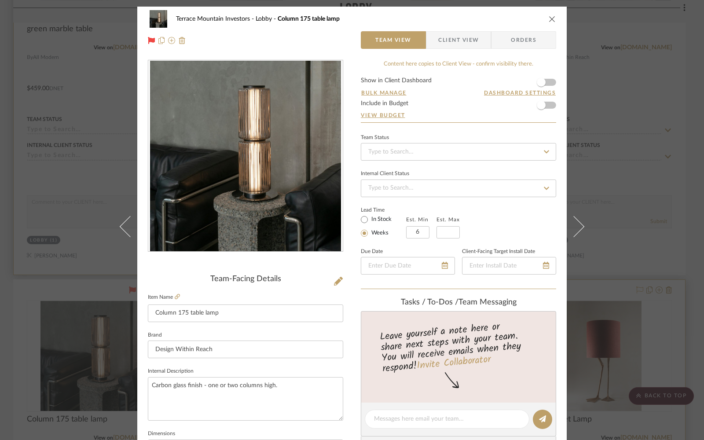
click at [552, 18] on icon "close" at bounding box center [551, 18] width 7 height 7
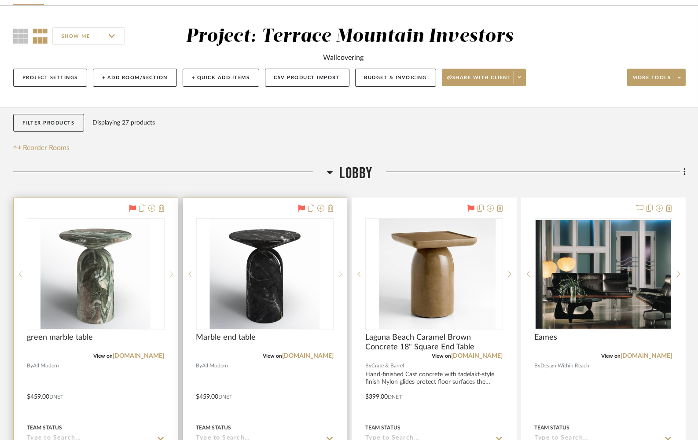
scroll to position [62, 0]
